Goal: Task Accomplishment & Management: Use online tool/utility

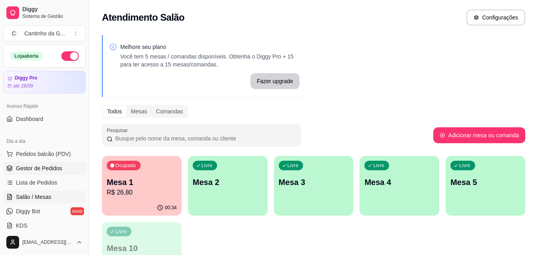
click at [45, 172] on span "Gestor de Pedidos" at bounding box center [39, 168] width 46 height 8
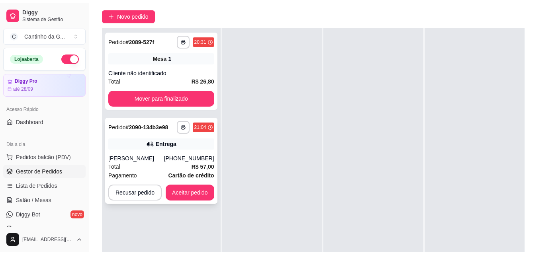
scroll to position [119, 0]
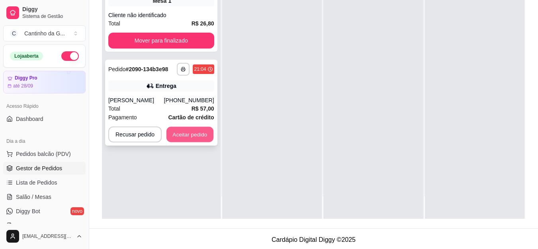
click at [194, 133] on button "Aceitar pedido" at bounding box center [189, 135] width 47 height 16
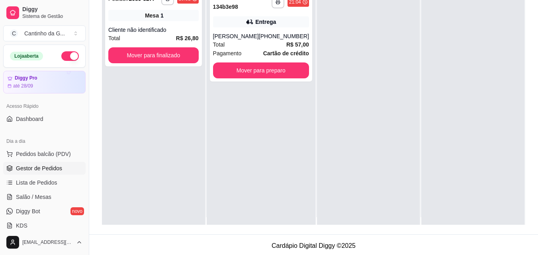
scroll to position [0, 0]
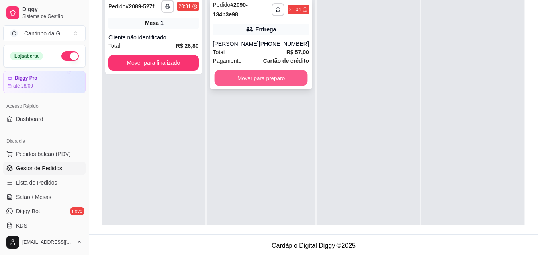
click at [250, 74] on button "Mover para preparo" at bounding box center [260, 78] width 93 height 16
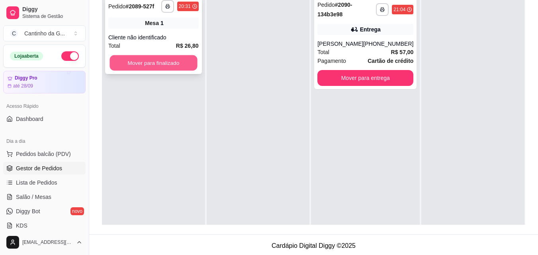
click at [145, 61] on button "Mover para finalizado" at bounding box center [154, 63] width 88 height 16
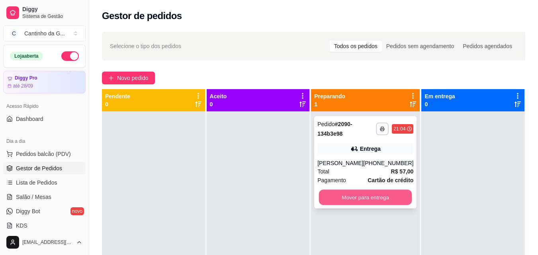
click at [364, 198] on button "Mover para entrega" at bounding box center [365, 198] width 93 height 16
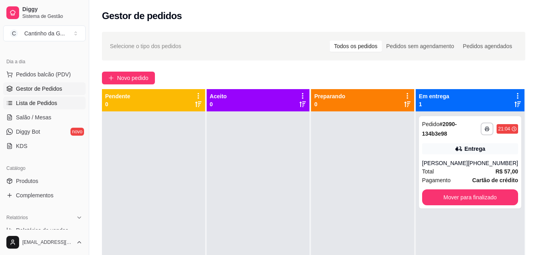
scroll to position [119, 0]
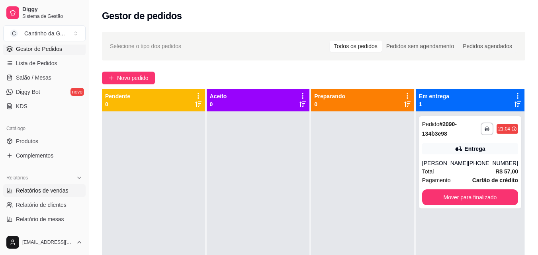
click at [61, 190] on span "Relatórios de vendas" at bounding box center [42, 191] width 53 height 8
select select "ALL"
select select "0"
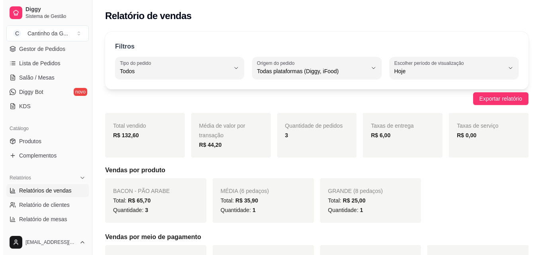
scroll to position [40, 0]
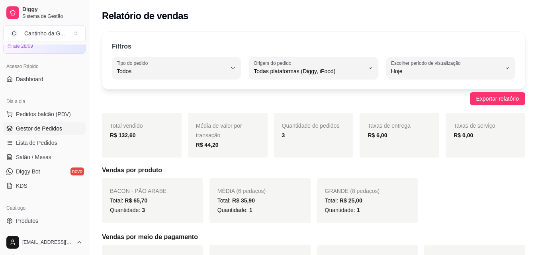
click at [51, 127] on span "Gestor de Pedidos" at bounding box center [39, 129] width 46 height 8
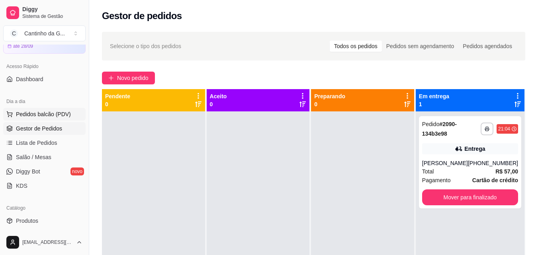
click at [58, 113] on span "Pedidos balcão (PDV)" at bounding box center [43, 114] width 55 height 8
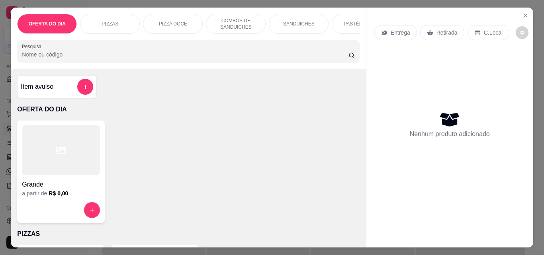
click at [440, 33] on p "Retirada" at bounding box center [446, 33] width 21 height 8
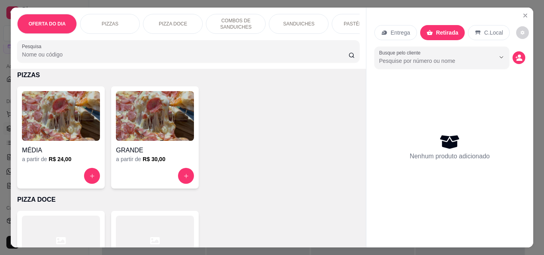
scroll to position [159, 0]
click at [90, 178] on icon "increase-product-quantity" at bounding box center [92, 176] width 4 height 4
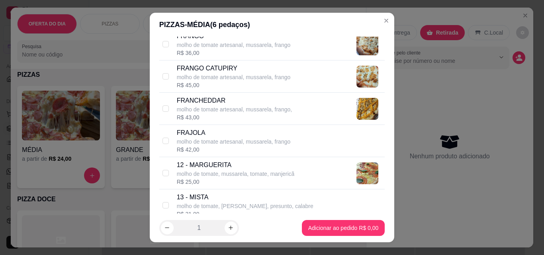
scroll to position [597, 0]
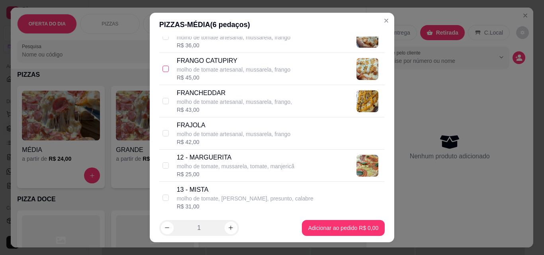
click at [162, 70] on input "checkbox" at bounding box center [165, 69] width 6 height 6
checkbox input "true"
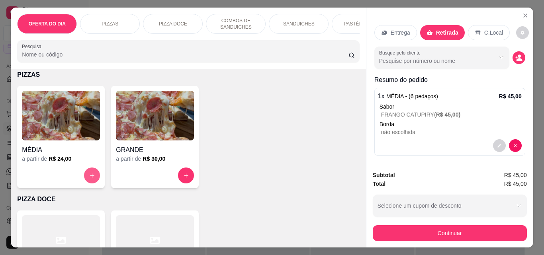
click at [89, 176] on icon "increase-product-quantity" at bounding box center [92, 176] width 6 height 6
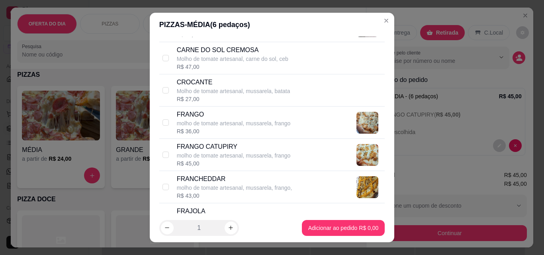
scroll to position [518, 0]
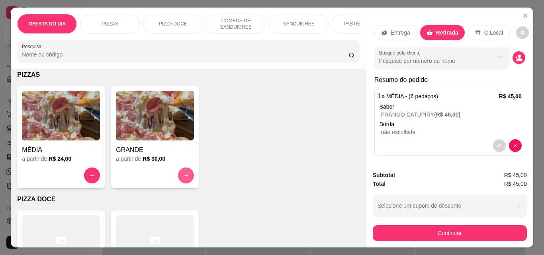
click at [183, 179] on icon "increase-product-quantity" at bounding box center [186, 176] width 6 height 6
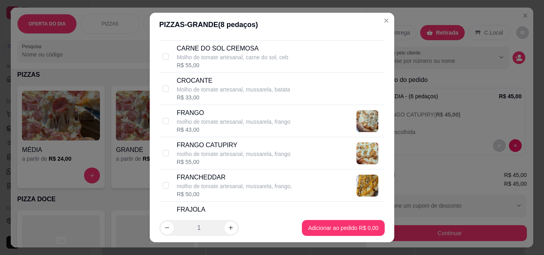
scroll to position [557, 0]
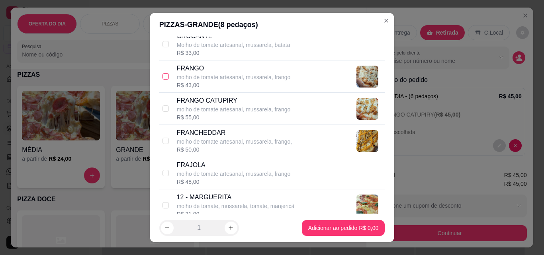
click at [165, 80] on label at bounding box center [165, 76] width 6 height 9
click at [165, 80] on input "checkbox" at bounding box center [165, 76] width 6 height 6
click at [164, 77] on input "checkbox" at bounding box center [165, 76] width 6 height 6
checkbox input "true"
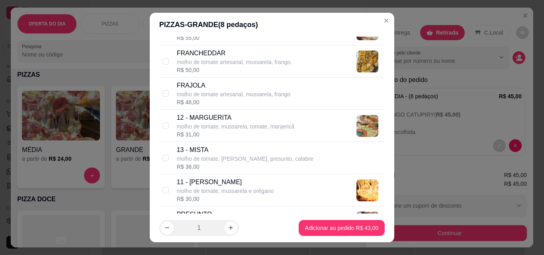
scroll to position [677, 0]
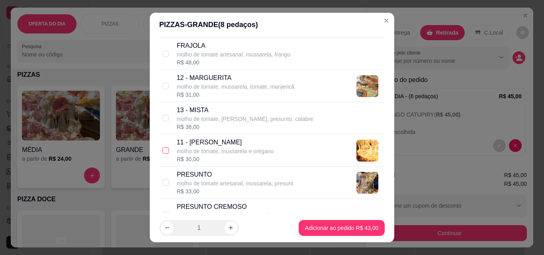
click at [162, 149] on input "checkbox" at bounding box center [165, 150] width 6 height 6
checkbox input "true"
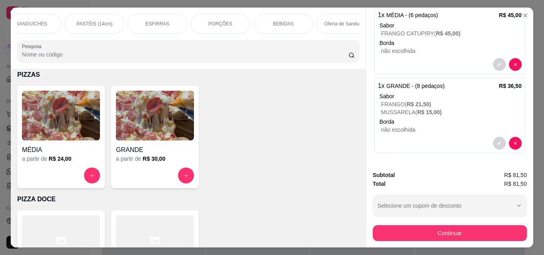
scroll to position [0, 276]
click at [276, 21] on p "BEBIDAS" at bounding box center [274, 24] width 21 height 6
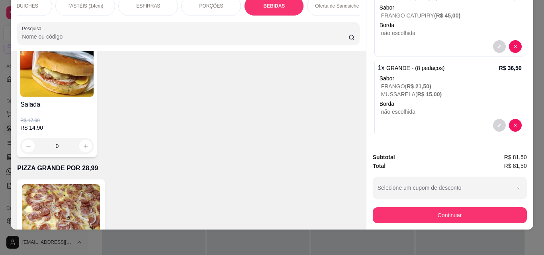
scroll to position [2122, 0]
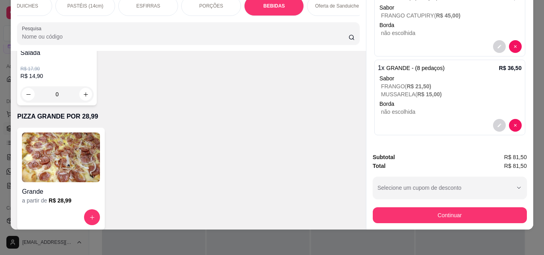
type input "2"
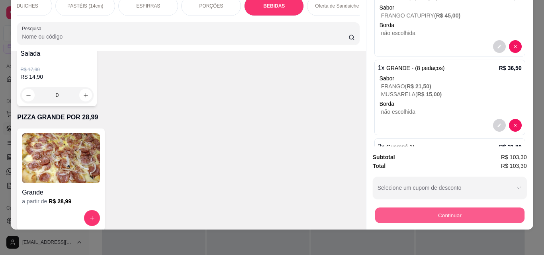
click at [443, 209] on button "Continuar" at bounding box center [449, 215] width 149 height 16
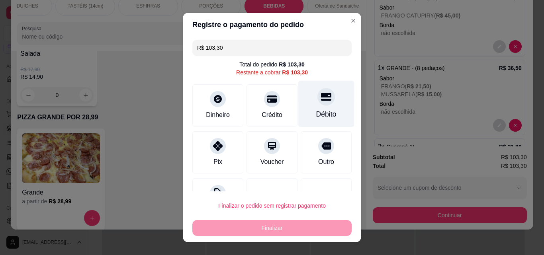
click at [321, 96] on icon at bounding box center [326, 97] width 10 height 10
type input "R$ 0,00"
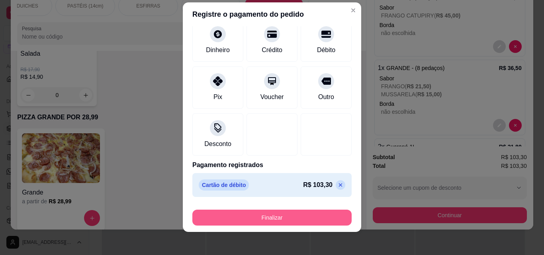
scroll to position [13, 0]
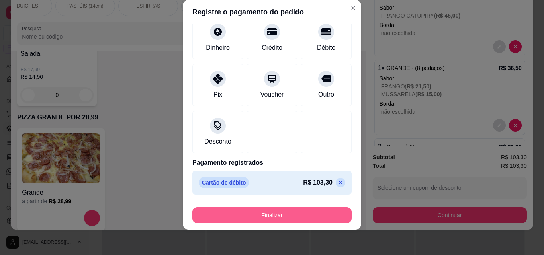
click at [296, 215] on button "Finalizar" at bounding box center [271, 215] width 159 height 16
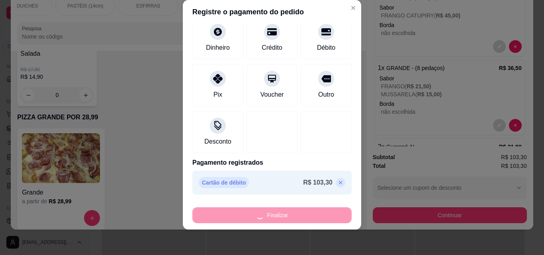
type input "0"
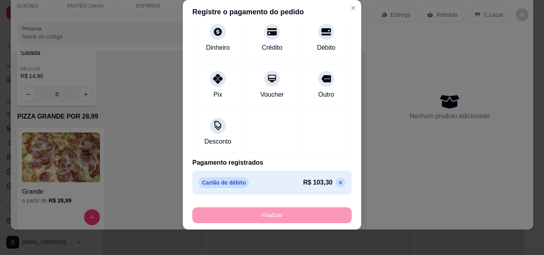
type input "-R$ 103,30"
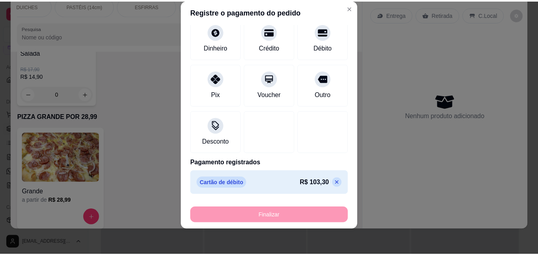
scroll to position [0, 0]
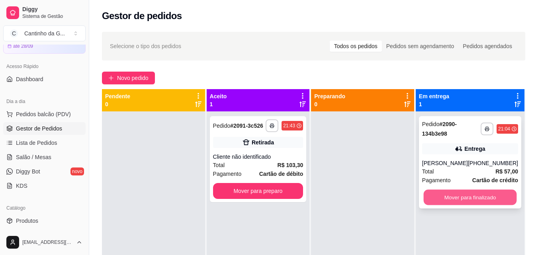
click at [452, 199] on button "Mover para finalizado" at bounding box center [469, 198] width 93 height 16
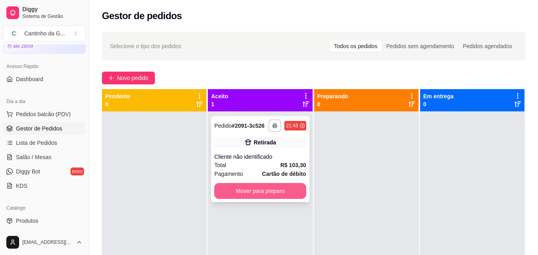
click at [273, 193] on button "Mover para preparo" at bounding box center [260, 191] width 92 height 16
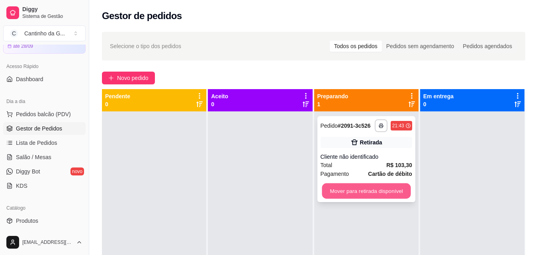
click at [352, 196] on button "Mover para retirada disponível" at bounding box center [366, 192] width 89 height 16
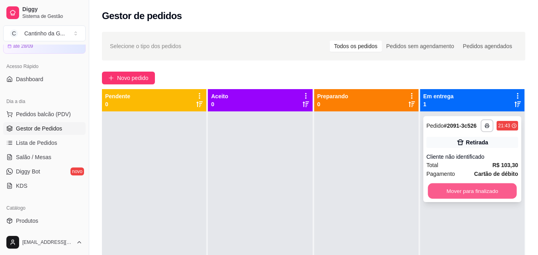
click at [466, 185] on button "Mover para finalizado" at bounding box center [472, 192] width 89 height 16
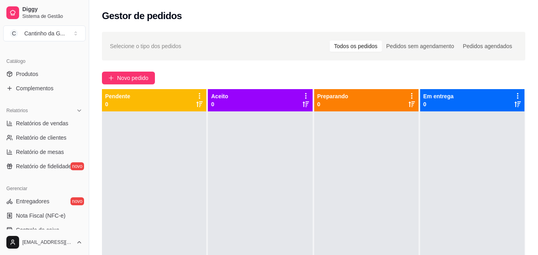
scroll to position [199, 0]
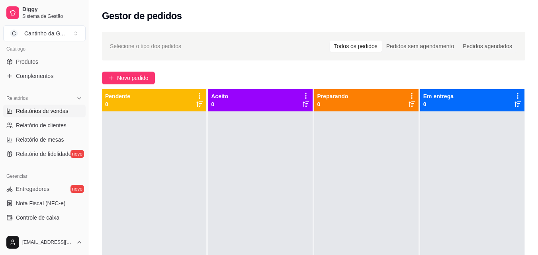
click at [38, 110] on span "Relatórios de vendas" at bounding box center [42, 111] width 53 height 8
select select "ALL"
select select "0"
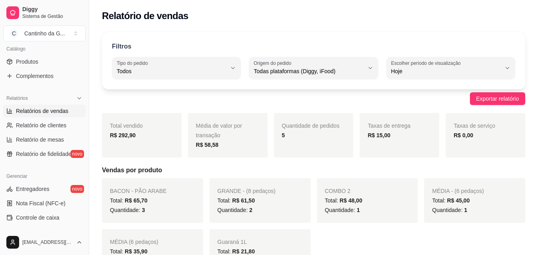
click at [42, 107] on span "Relatórios de vendas" at bounding box center [42, 111] width 53 height 8
